Goal: Information Seeking & Learning: Learn about a topic

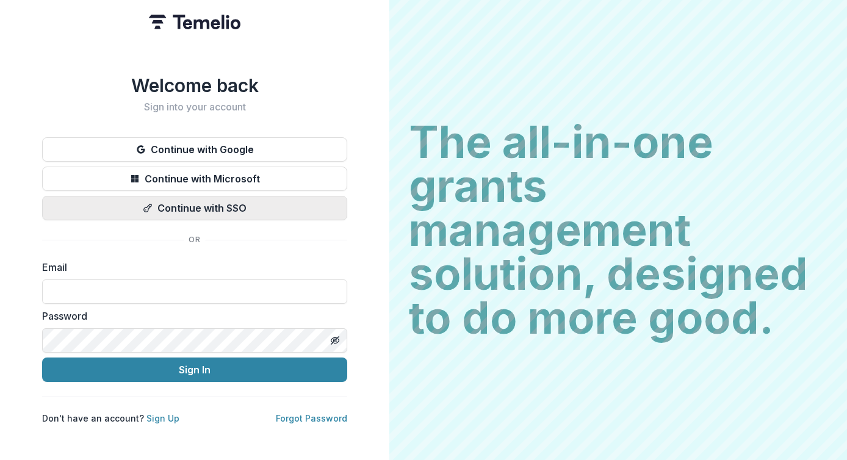
click at [160, 205] on button "Continue with SSO" at bounding box center [194, 208] width 305 height 24
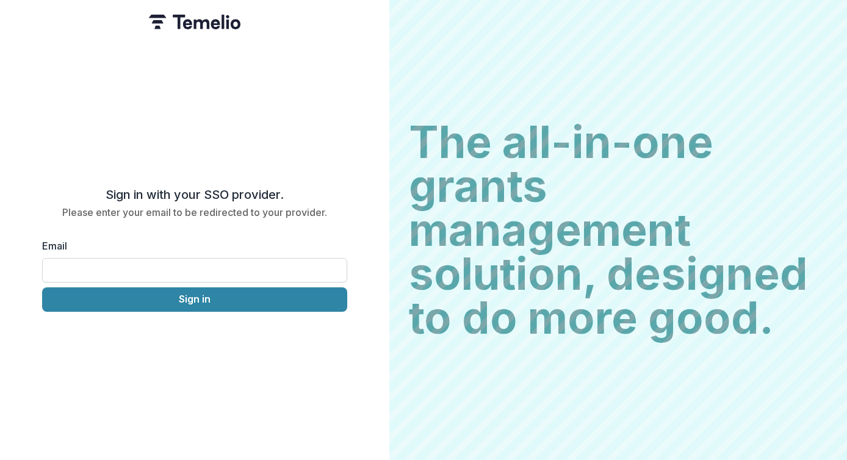
click at [159, 267] on input "Email" at bounding box center [194, 270] width 305 height 24
type input "**********"
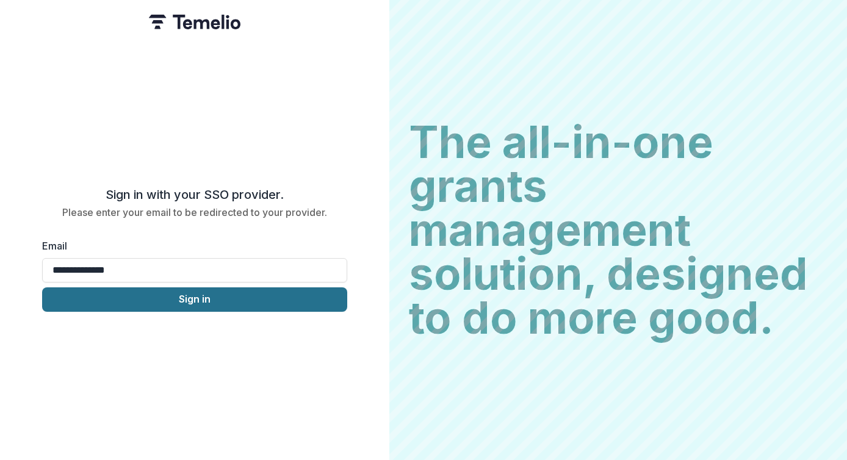
click at [161, 295] on button "Sign in" at bounding box center [194, 299] width 305 height 24
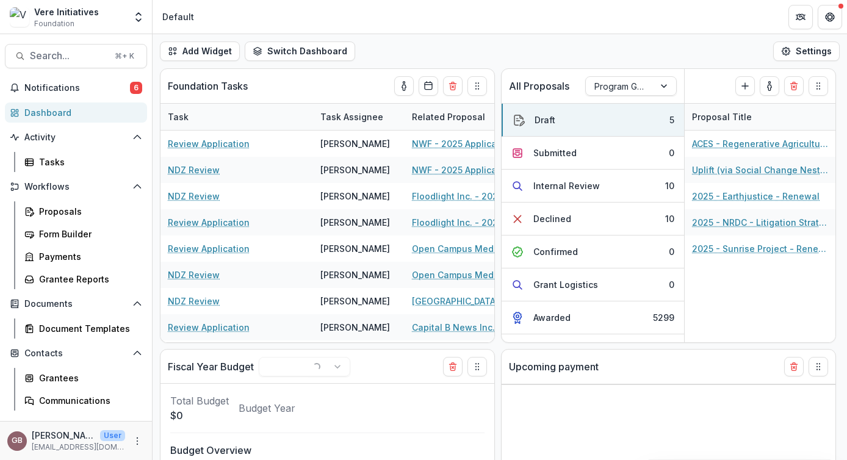
select select "******"
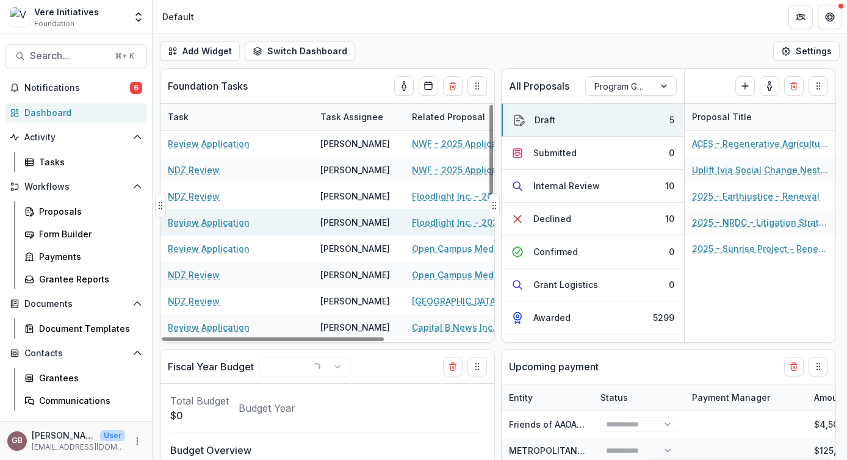
click at [444, 221] on link "Floodlight Inc. - 2025 - Vere Initiatives - Documents & Narrative Upload" at bounding box center [481, 222] width 138 height 13
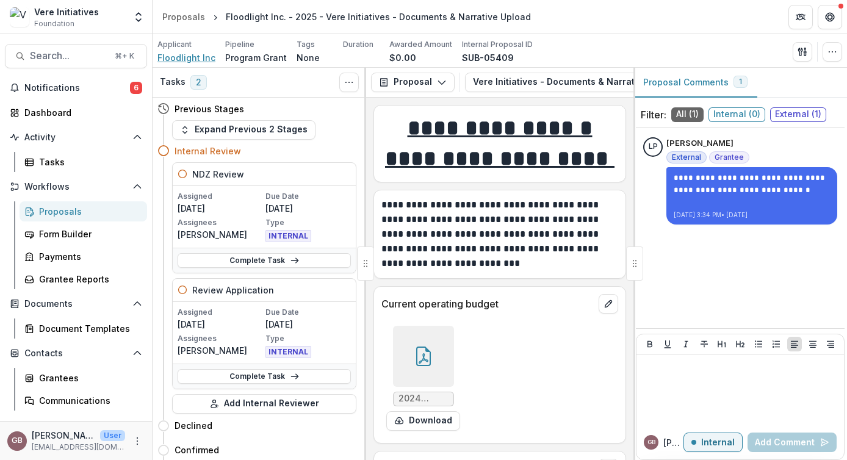
click at [198, 58] on span "Floodlight Inc" at bounding box center [186, 57] width 58 height 13
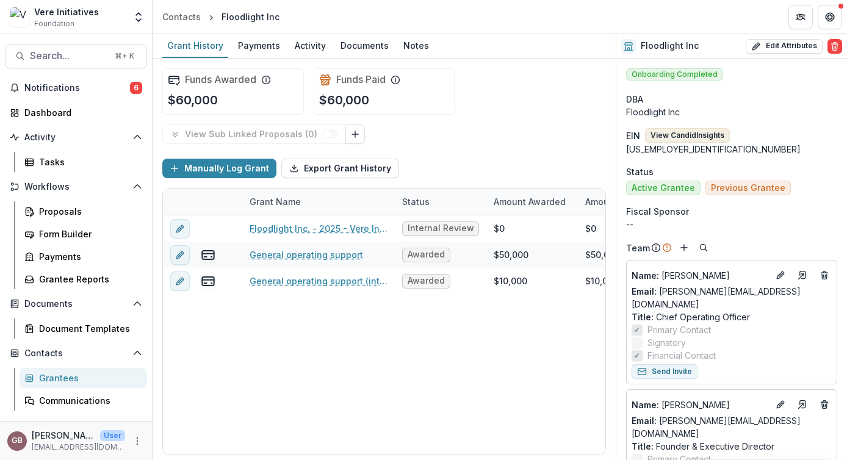
click at [699, 138] on button "View Candid Insights" at bounding box center [687, 135] width 85 height 15
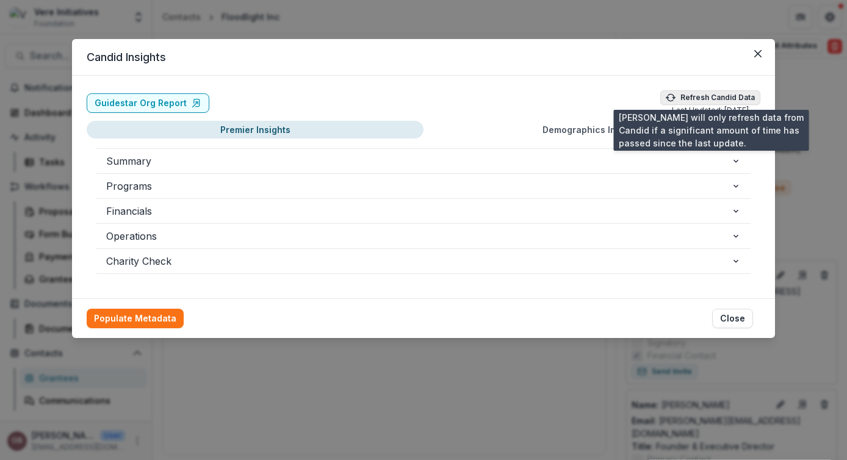
click at [700, 95] on button "Refresh Candid Data" at bounding box center [710, 97] width 100 height 15
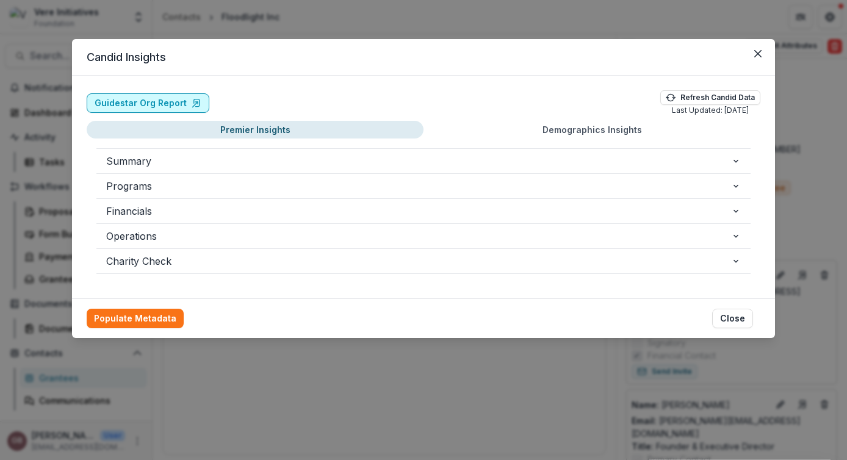
click at [173, 106] on link "Guidestar Org Report" at bounding box center [148, 103] width 123 height 20
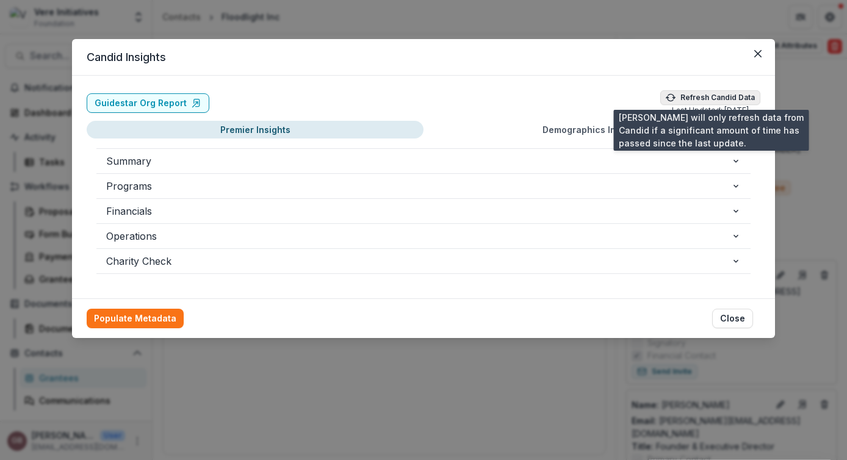
click at [705, 98] on button "Refresh Candid Data" at bounding box center [710, 97] width 100 height 15
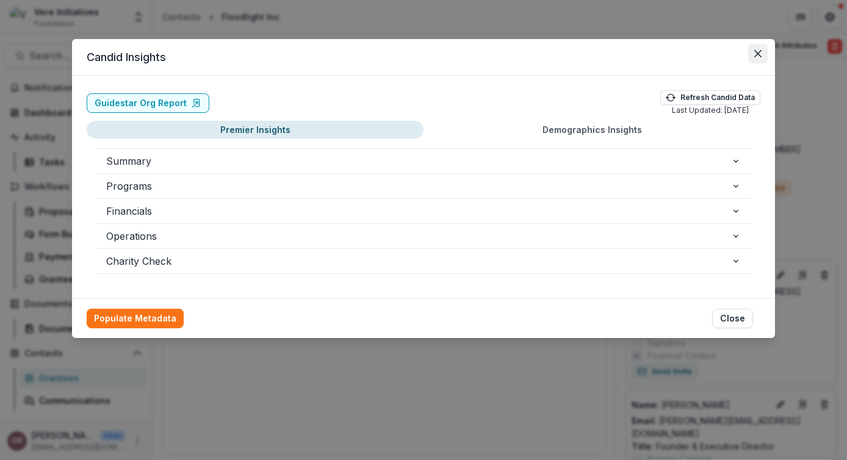
click at [766, 49] on button "Close" at bounding box center [758, 54] width 20 height 20
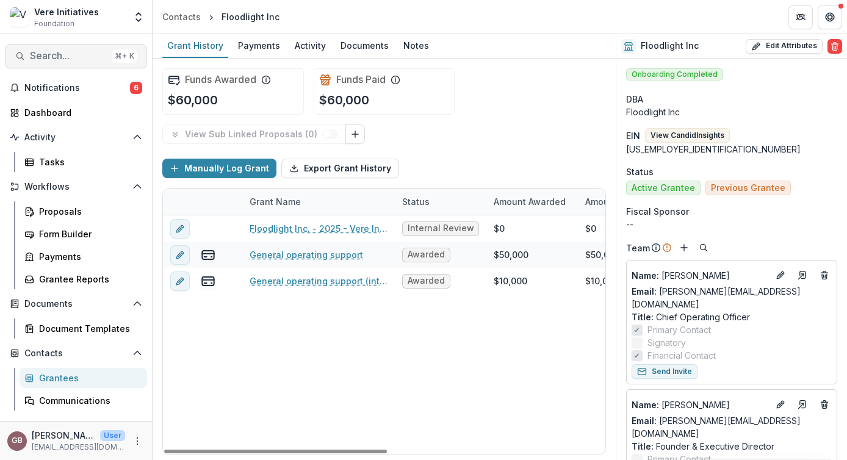
click at [73, 63] on button "Search... ⌘ + K" at bounding box center [76, 56] width 142 height 24
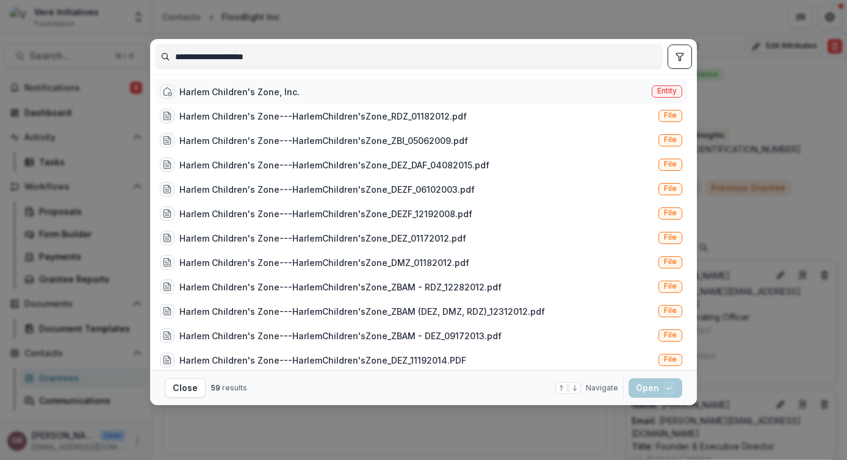
type input "**********"
click at [240, 95] on div "Harlem Children's Zone, Inc." at bounding box center [239, 91] width 120 height 13
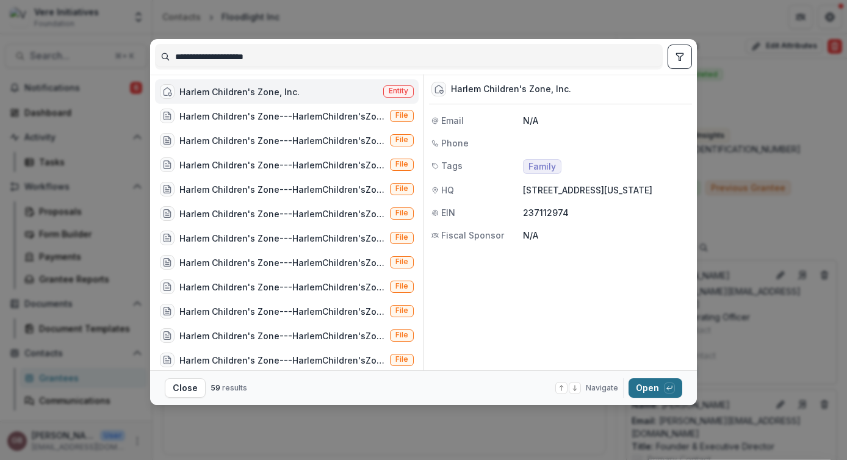
click at [650, 390] on button "Open with enter key" at bounding box center [655, 388] width 54 height 20
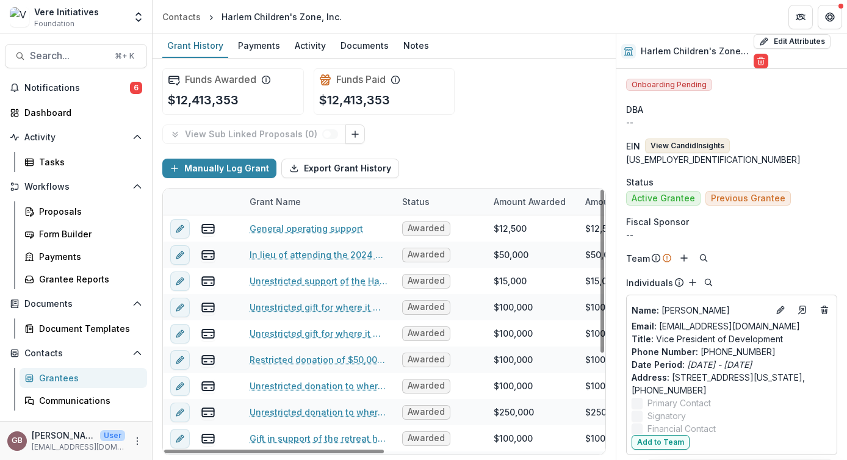
click at [697, 145] on button "View Candid Insights" at bounding box center [687, 145] width 85 height 15
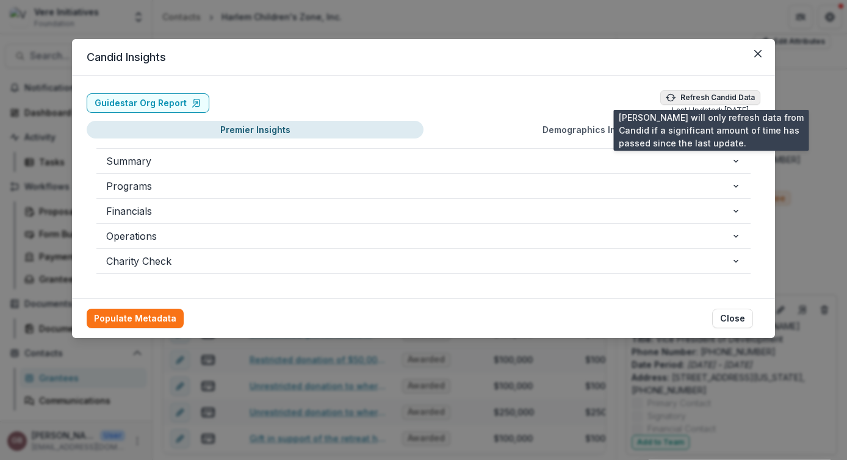
click at [706, 96] on button "Refresh Candid Data" at bounding box center [710, 97] width 100 height 15
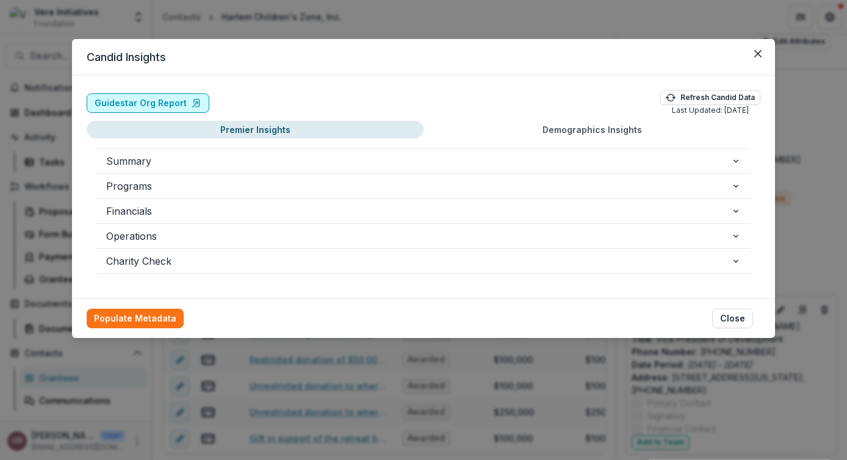
click at [144, 107] on link "Guidestar Org Report" at bounding box center [148, 103] width 123 height 20
